Goal: Transaction & Acquisition: Download file/media

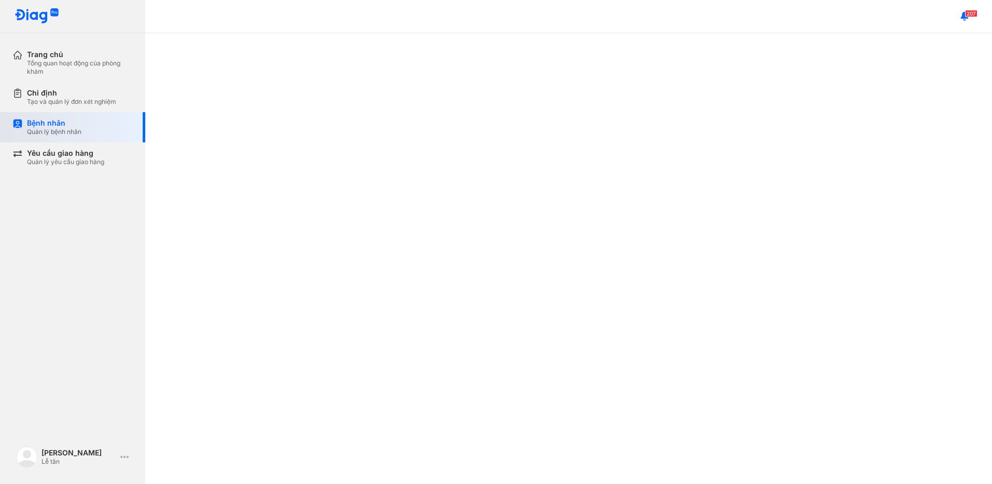
click at [61, 120] on div "Bệnh nhân" at bounding box center [54, 122] width 54 height 9
click at [128, 129] on div "Bệnh nhân Quản lý bệnh nhân" at bounding box center [80, 127] width 106 height 18
click at [48, 98] on div "Tạo và quản lý đơn xét nghiệm" at bounding box center [71, 102] width 89 height 8
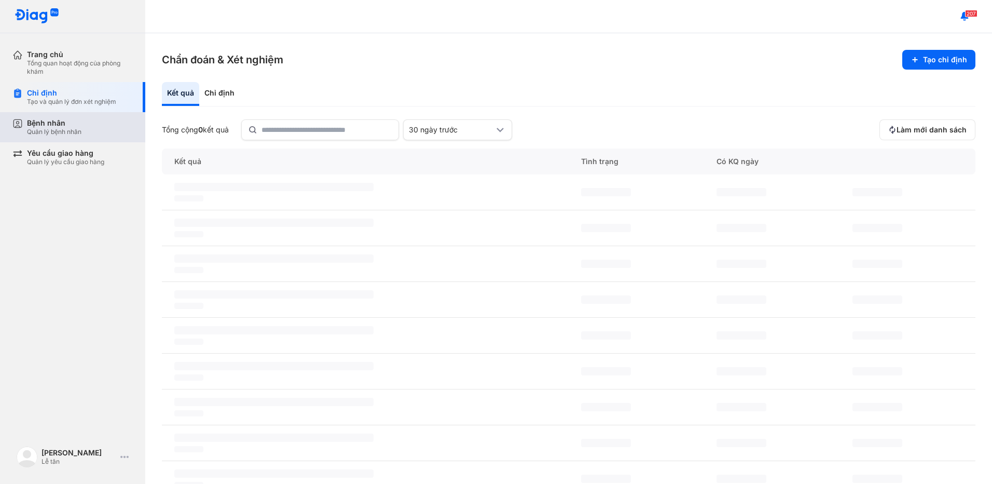
click at [48, 123] on div "Bệnh nhân" at bounding box center [54, 122] width 54 height 9
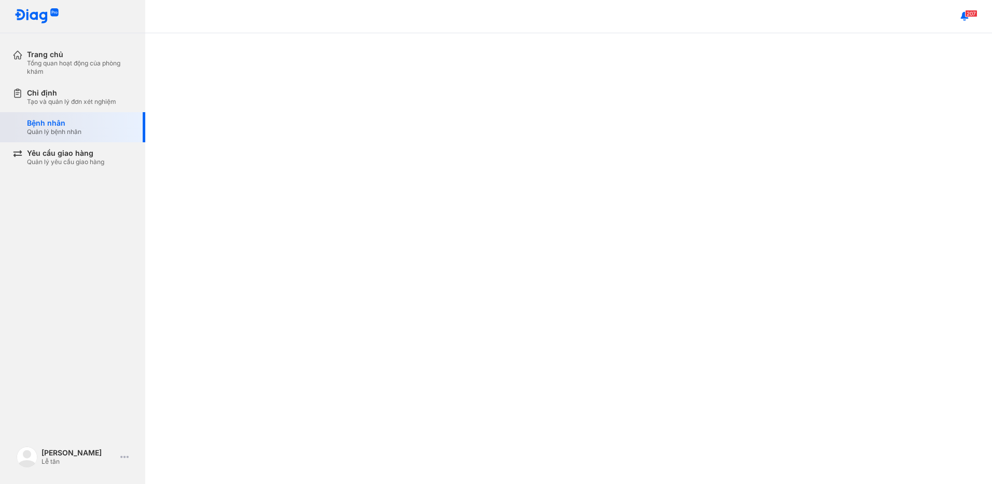
click at [80, 126] on div "Bệnh nhân" at bounding box center [54, 122] width 54 height 9
click at [75, 104] on div "Tạo và quản lý đơn xét nghiệm" at bounding box center [71, 102] width 89 height 8
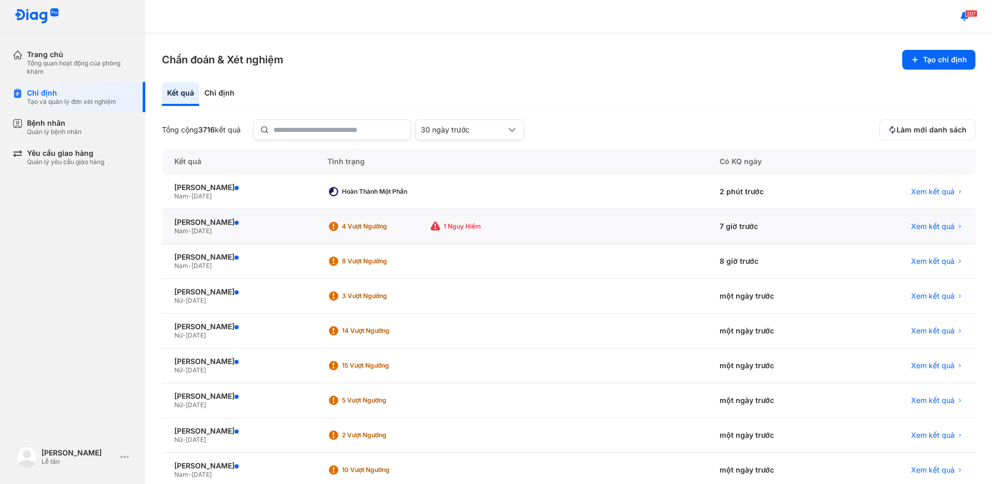
click at [303, 233] on div "Nam - 06/02/1949" at bounding box center [238, 231] width 128 height 8
click at [604, 235] on div "4 Vượt ngưỡng 1 Nguy hiểm" at bounding box center [511, 226] width 392 height 35
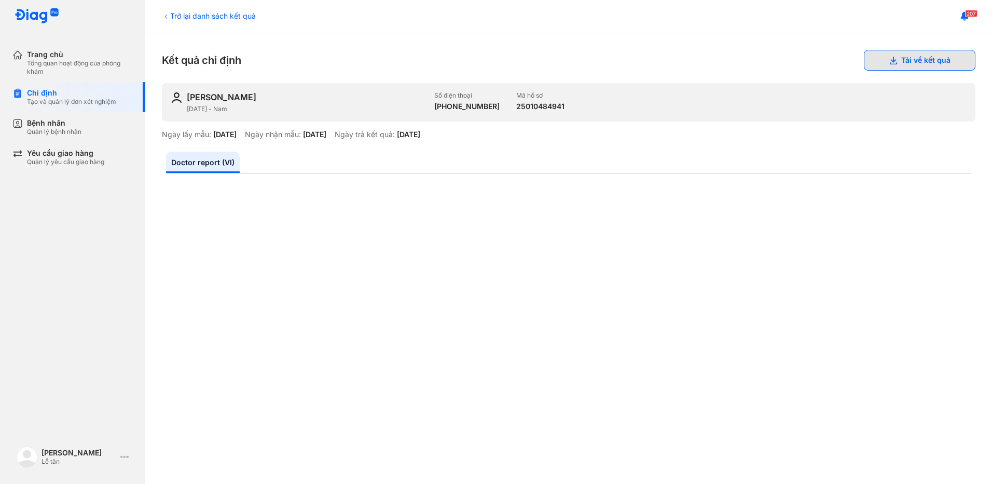
click at [893, 57] on button "Tải về kết quả" at bounding box center [920, 60] width 112 height 21
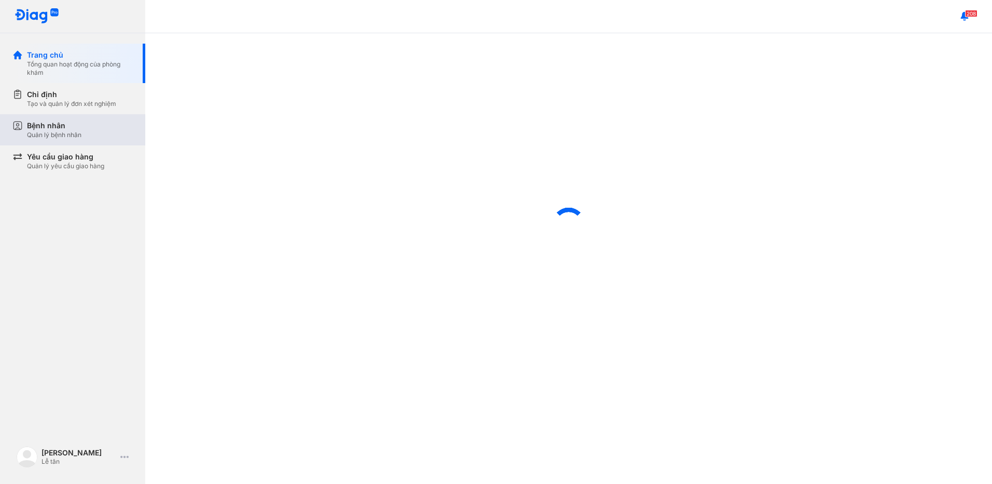
click at [59, 125] on div "Bệnh nhân" at bounding box center [54, 125] width 54 height 10
click at [74, 137] on div "Quản lý bệnh nhân" at bounding box center [54, 135] width 54 height 8
